Goal: Information Seeking & Learning: Learn about a topic

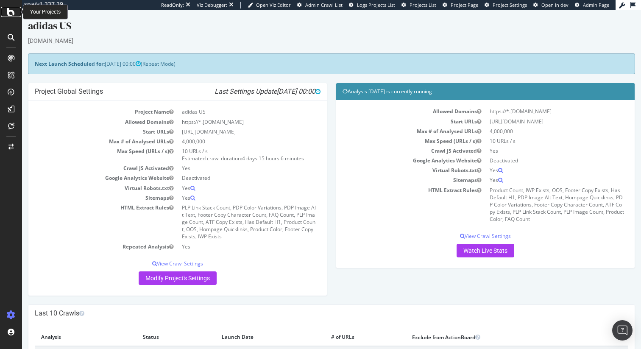
click at [10, 15] on icon at bounding box center [11, 12] width 8 height 10
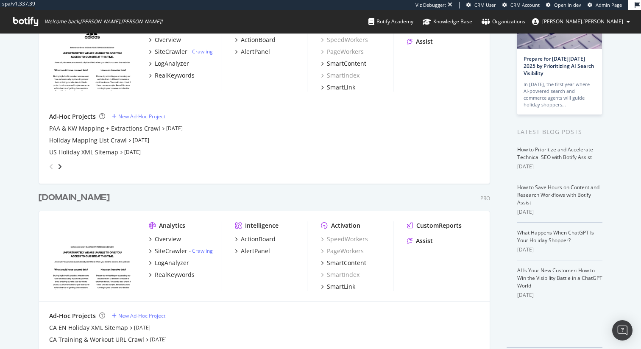
scroll to position [112, 0]
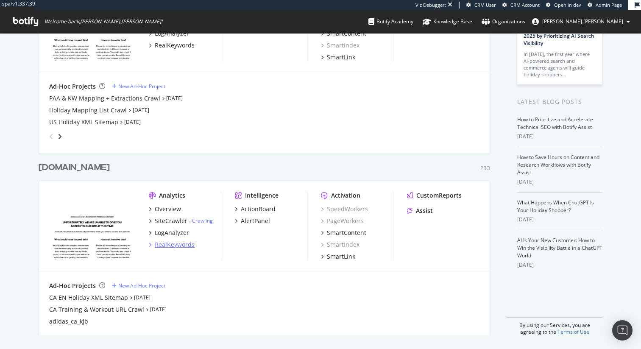
click at [167, 245] on div "RealKeywords" at bounding box center [175, 244] width 40 height 8
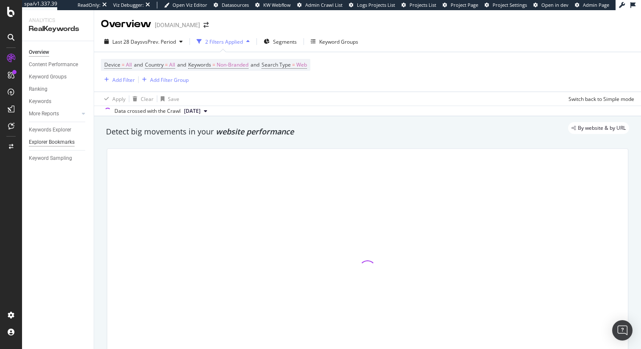
click at [59, 144] on div "Explorer Bookmarks" at bounding box center [52, 142] width 46 height 9
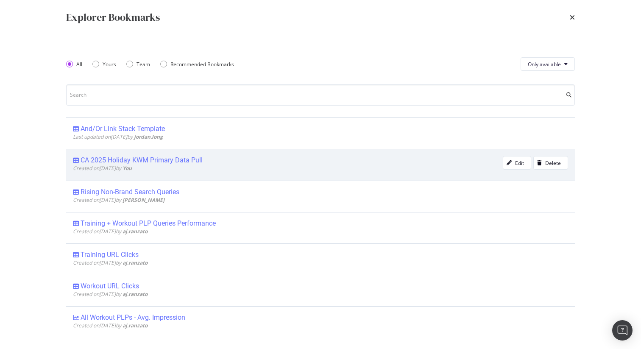
click at [249, 162] on div "CA 2025 Holiday KWM Primary Data Pull" at bounding box center [288, 160] width 430 height 8
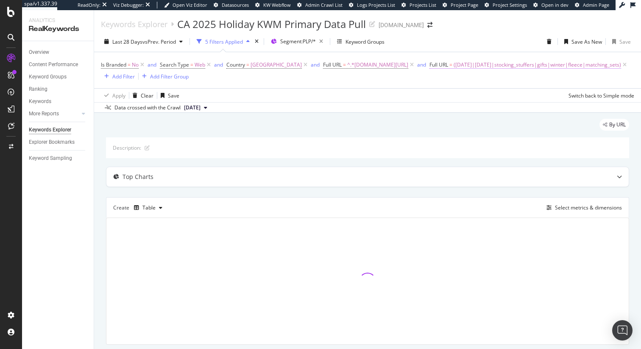
click at [454, 67] on span "([DATE]|[DATE]|stocking_stuffers|gifts|winter|fleece|matching_sets)" at bounding box center [537, 65] width 167 height 12
click at [427, 101] on input "([DATE]|[DATE]|stocking_stuffers|gifts|winter|fleece|matching_sets)" at bounding box center [430, 101] width 80 height 14
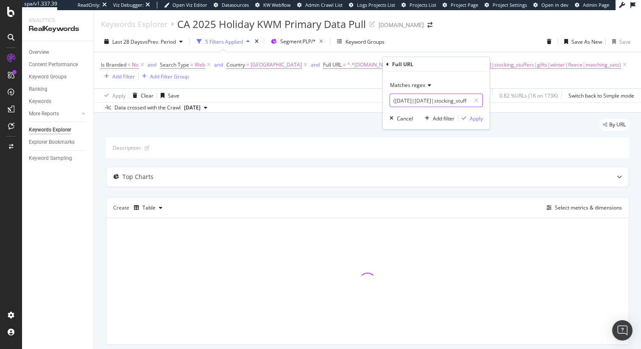
click at [427, 101] on input "([DATE]|[DATE]|stocking_stuffers|gifts|winter|fleece|matching_sets)" at bounding box center [430, 101] width 80 height 14
type input "([DATE]|gift_guidecyber_monday|stocking_stuffers|gifts|winter|fleece|matching_s…"
click at [411, 84] on span "Matches regex" at bounding box center [407, 84] width 35 height 7
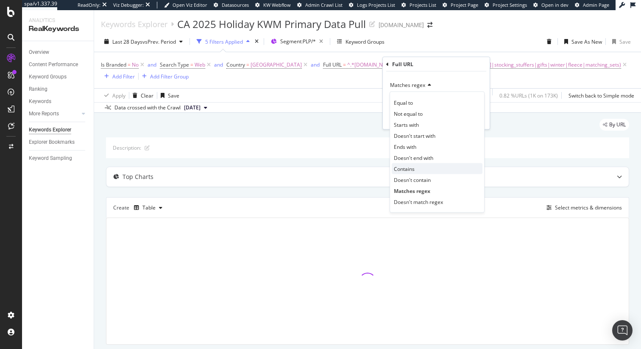
click at [413, 169] on span "Contains" at bounding box center [404, 168] width 21 height 7
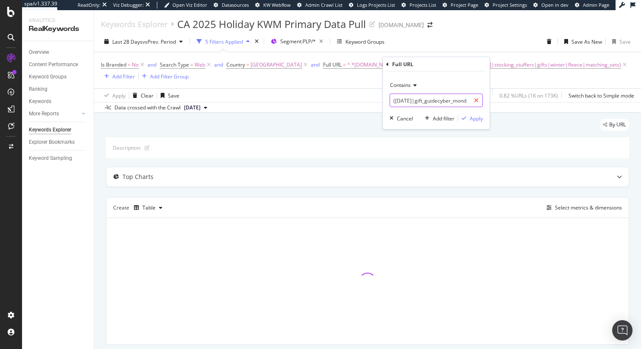
click at [478, 101] on icon at bounding box center [476, 101] width 5 height 6
click at [432, 100] on input "text" at bounding box center [436, 101] width 92 height 14
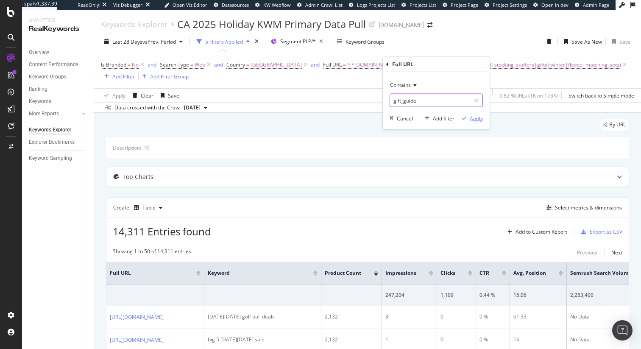
type input "gift_guide"
click at [471, 120] on div "Apply" at bounding box center [476, 117] width 13 height 7
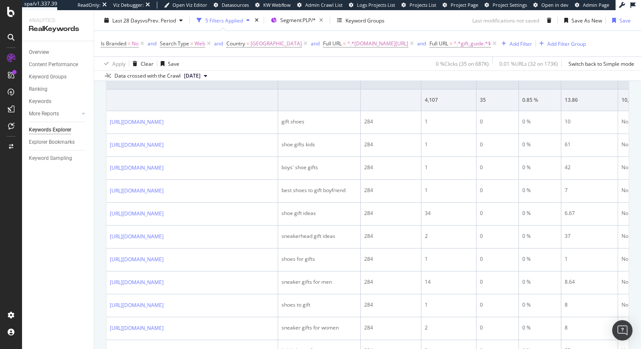
scroll to position [112, 0]
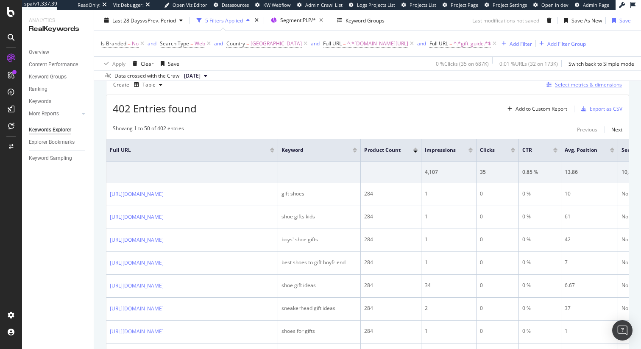
click at [569, 86] on div "Select metrics & dimensions" at bounding box center [588, 84] width 67 height 7
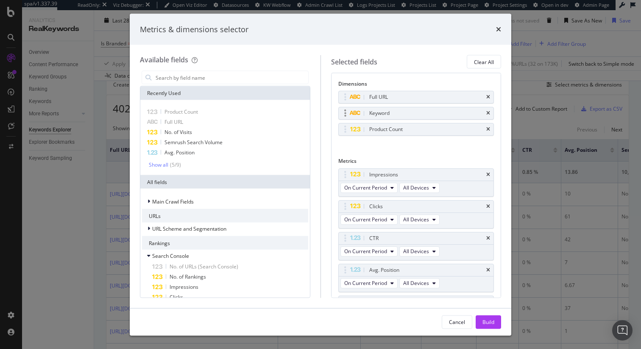
click at [484, 113] on div "Keyword" at bounding box center [416, 113] width 155 height 12
click at [486, 113] on icon "times" at bounding box center [488, 113] width 4 height 5
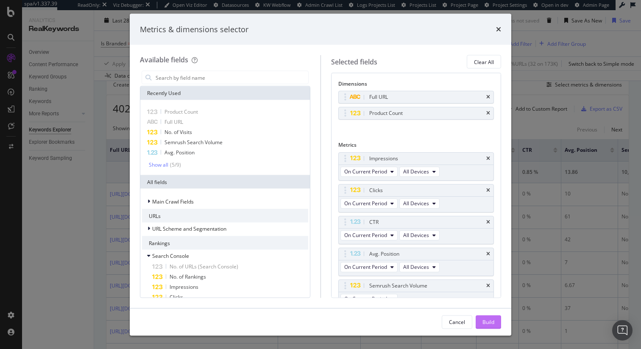
click at [493, 323] on div "Build" at bounding box center [488, 321] width 12 height 7
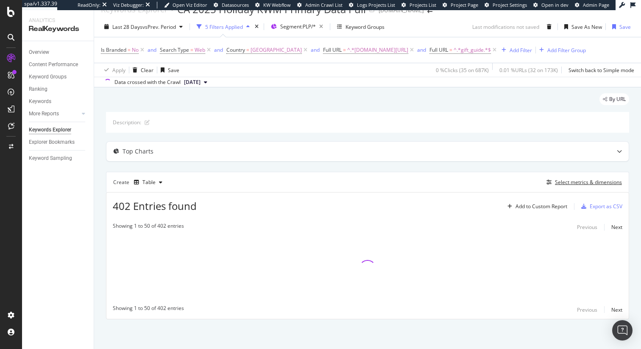
scroll to position [15, 0]
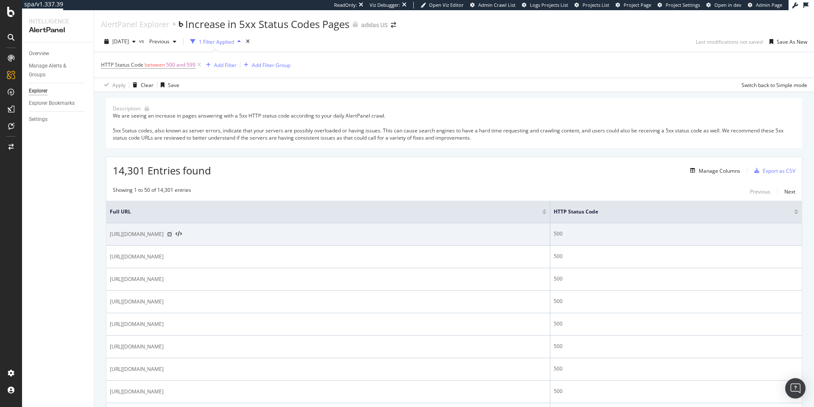
click at [172, 234] on icon at bounding box center [169, 233] width 5 height 5
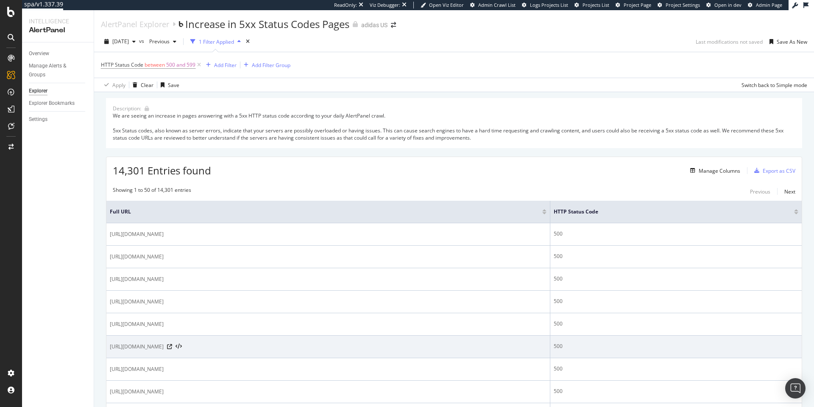
scroll to position [385, 0]
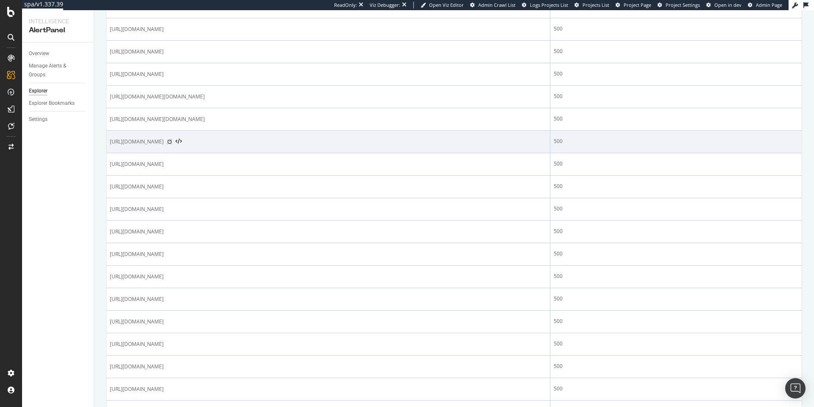
click at [172, 141] on icon at bounding box center [169, 141] width 5 height 5
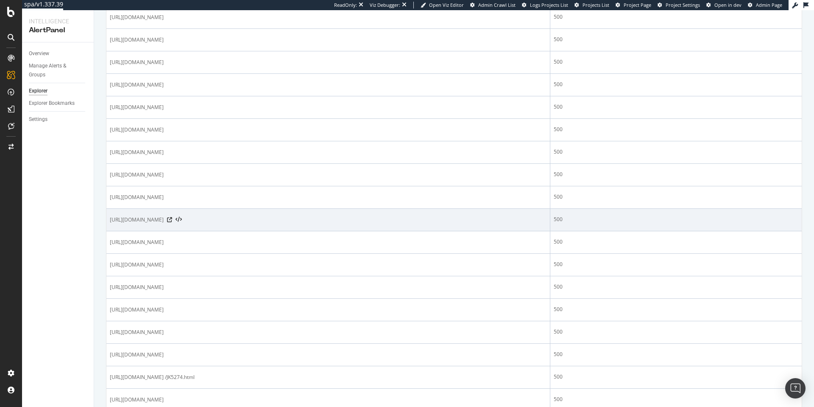
scroll to position [657, 0]
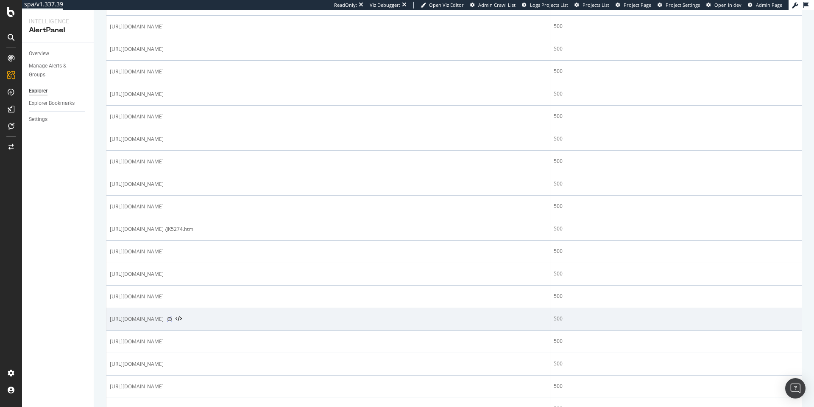
click at [172, 318] on icon at bounding box center [169, 318] width 5 height 5
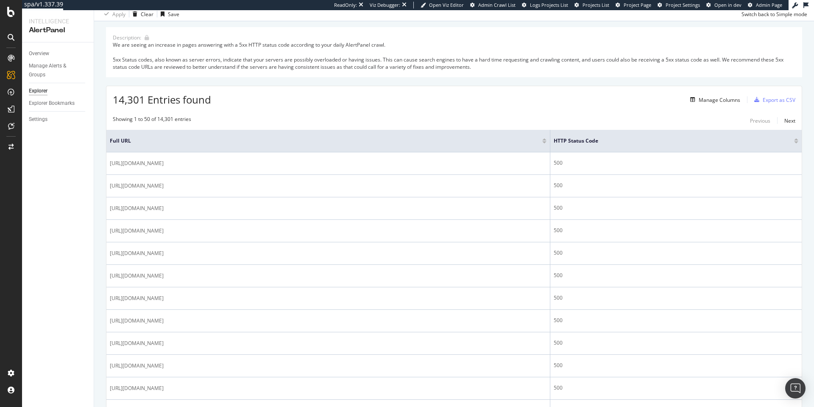
scroll to position [0, 0]
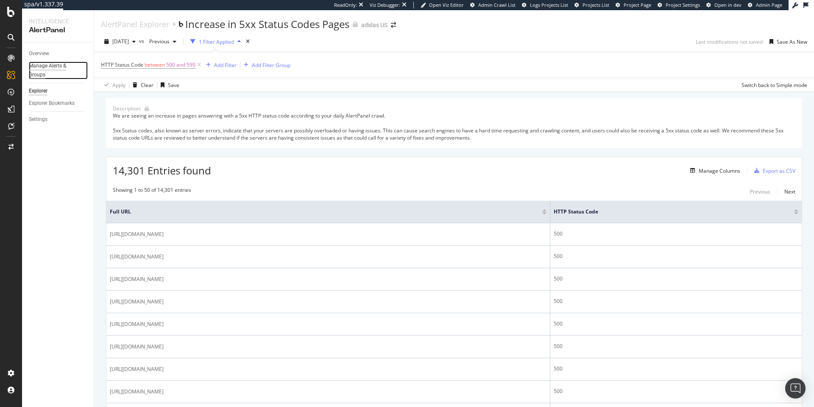
click at [53, 69] on div "Manage Alerts & Groups" at bounding box center [54, 70] width 51 height 18
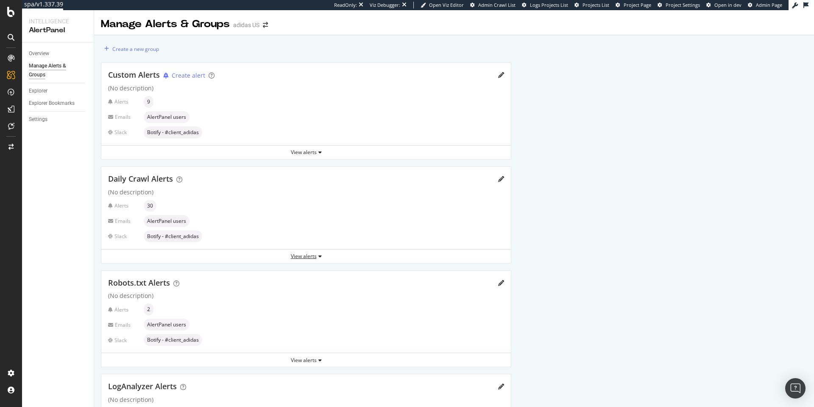
click at [318, 259] on div "View alerts" at bounding box center [306, 255] width 410 height 7
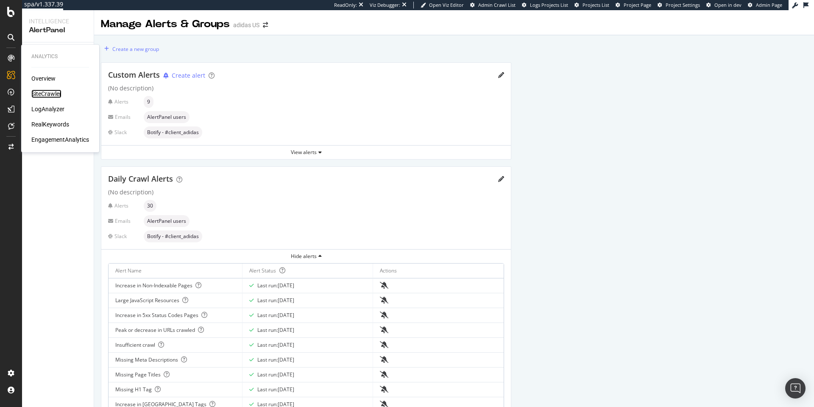
click at [46, 93] on div "SiteCrawler" at bounding box center [46, 93] width 30 height 8
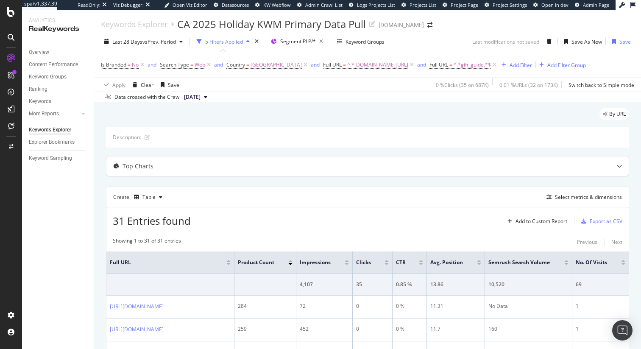
scroll to position [15, 0]
